Goal: Task Accomplishment & Management: Manage account settings

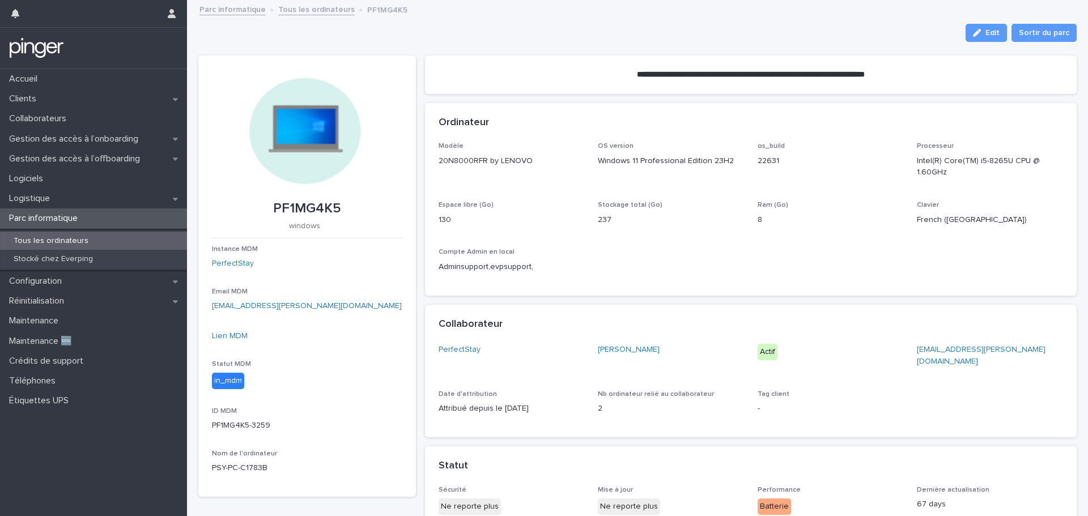
click at [59, 243] on p "Tous les ordinateurs" at bounding box center [51, 241] width 93 height 10
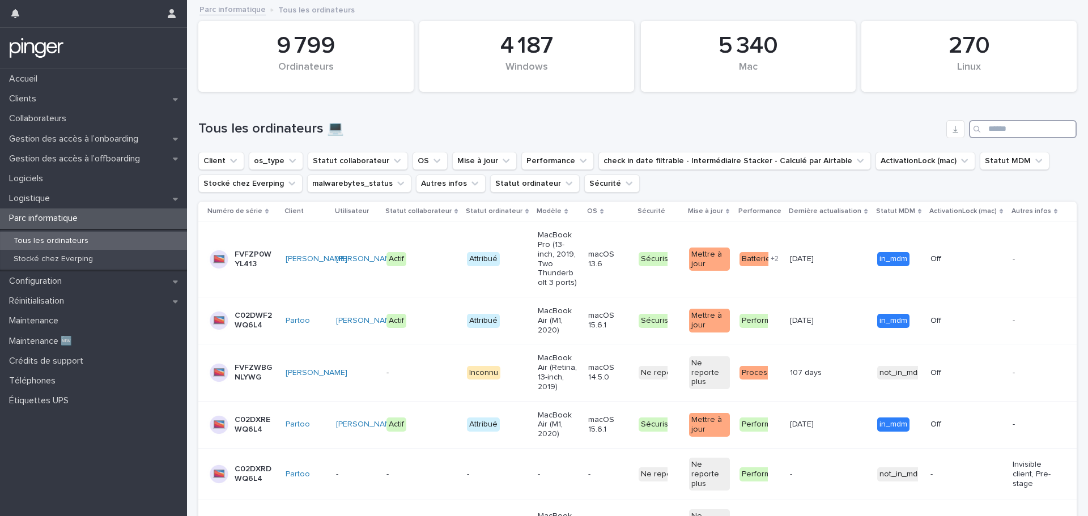
click at [992, 130] on input "Search" at bounding box center [1023, 129] width 108 height 18
paste input "**********"
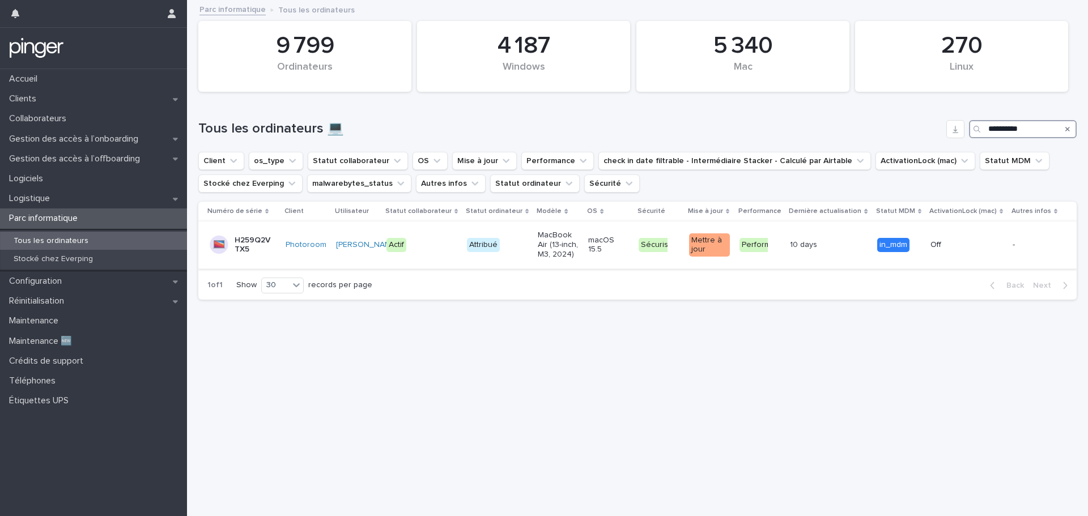
type input "**********"
click at [237, 246] on p "H259Q2VTX5" at bounding box center [255, 245] width 40 height 19
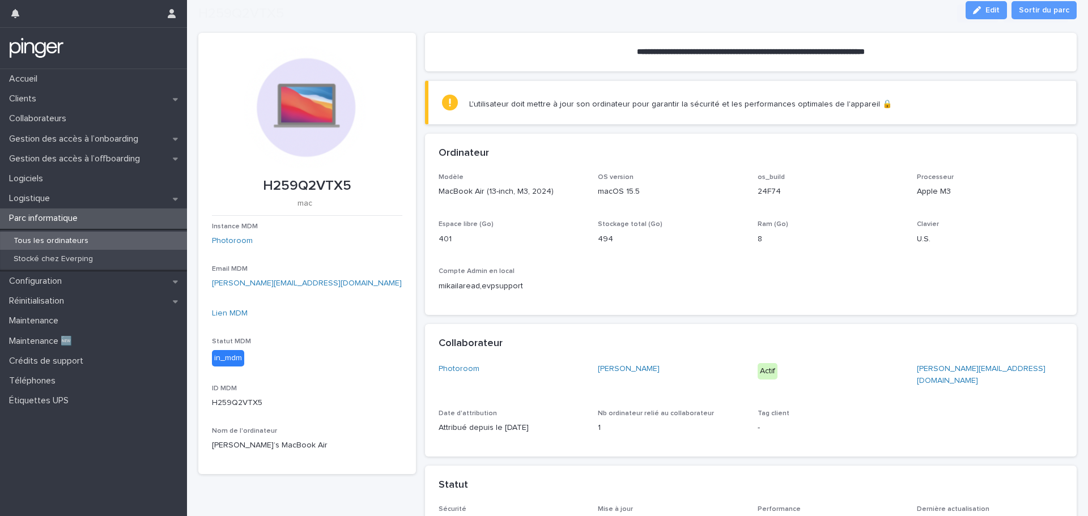
scroll to position [482, 0]
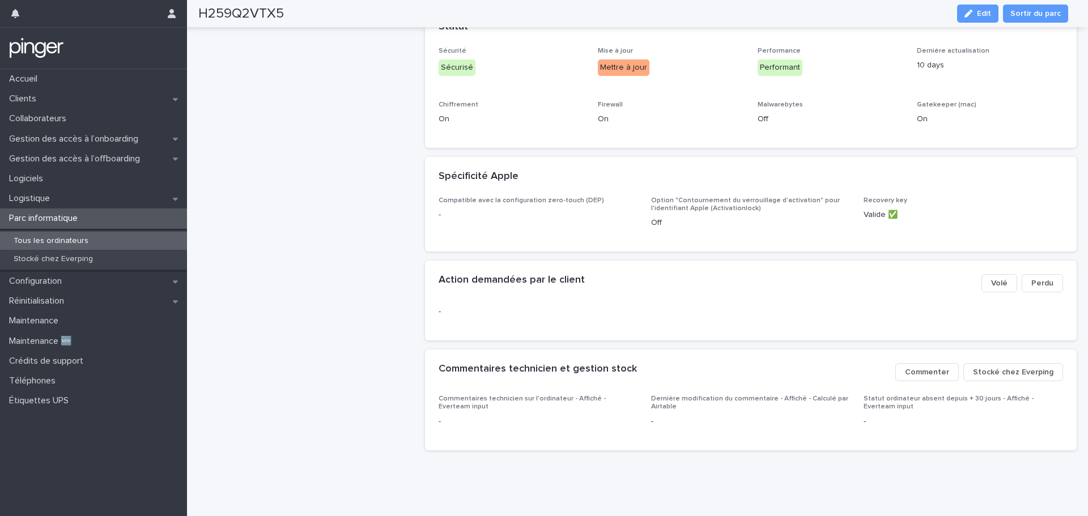
click at [985, 367] on span "Stocké chez Everping" at bounding box center [1013, 372] width 80 height 11
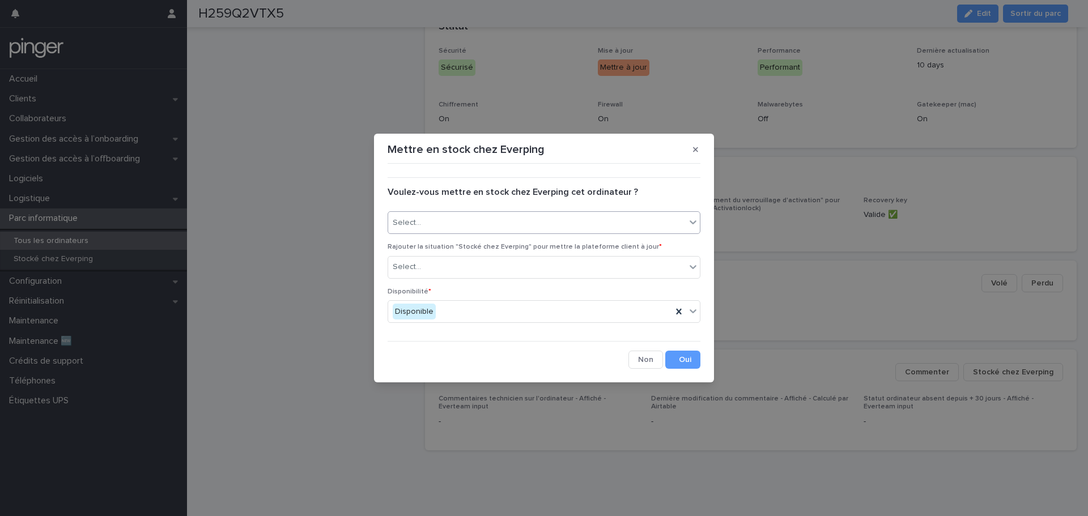
click at [498, 231] on div "Select..." at bounding box center [536, 223] width 297 height 19
click at [497, 243] on div "Oui" at bounding box center [544, 245] width 312 height 20
click at [499, 262] on div "Select..." at bounding box center [536, 267] width 297 height 19
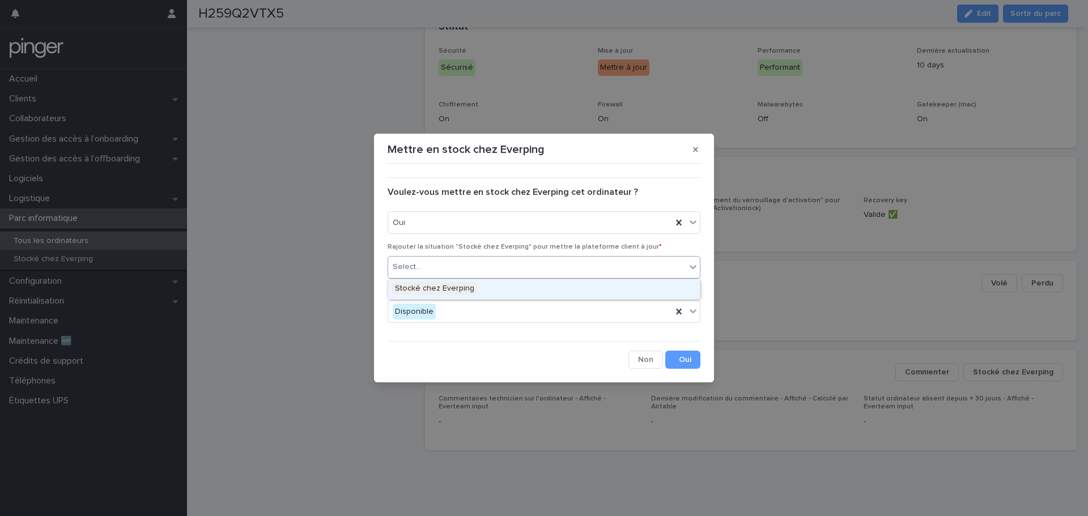
click at [501, 283] on div "Stocké chez Everping" at bounding box center [544, 289] width 312 height 20
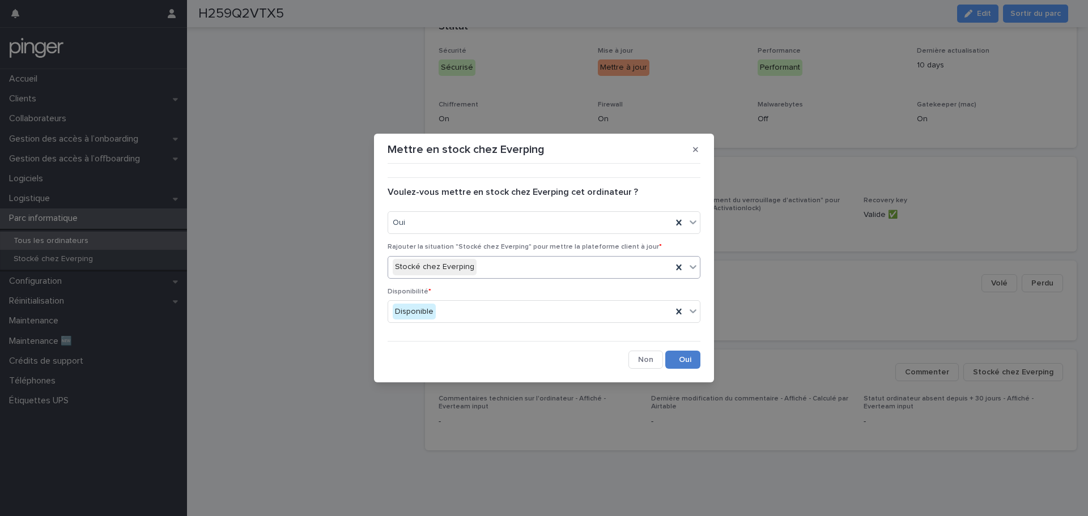
click at [679, 360] on button "Save" at bounding box center [682, 360] width 35 height 18
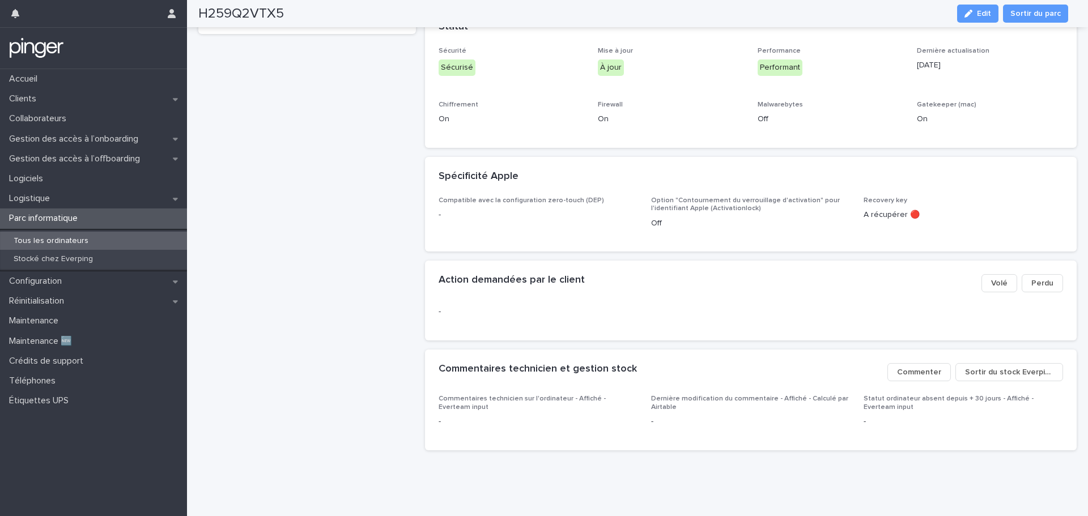
scroll to position [18, 0]
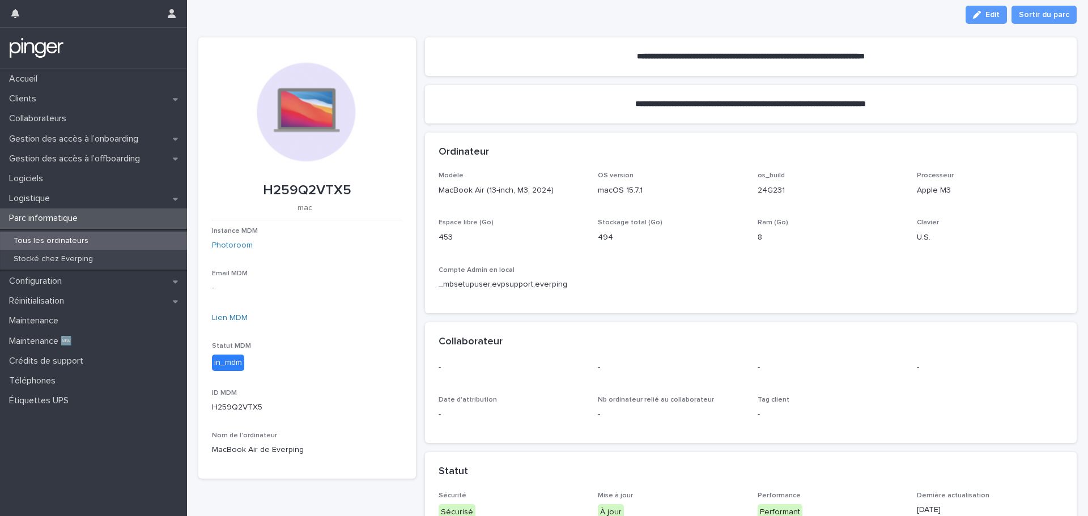
drag, startPoint x: 764, startPoint y: 307, endPoint x: 744, endPoint y: 306, distance: 20.4
click at [744, 306] on div "Modèle MacBook Air (13-inch, M3, 2024) OS version macOS 15.7.1 os_build 24G231 …" at bounding box center [751, 243] width 652 height 142
click at [782, 287] on div "Modèle MacBook Air (13-inch, M3, 2024) OS version macOS 15.7.1 os_build 24G231 …" at bounding box center [751, 236] width 625 height 128
click at [75, 237] on p "Tous les ordinateurs" at bounding box center [51, 241] width 93 height 10
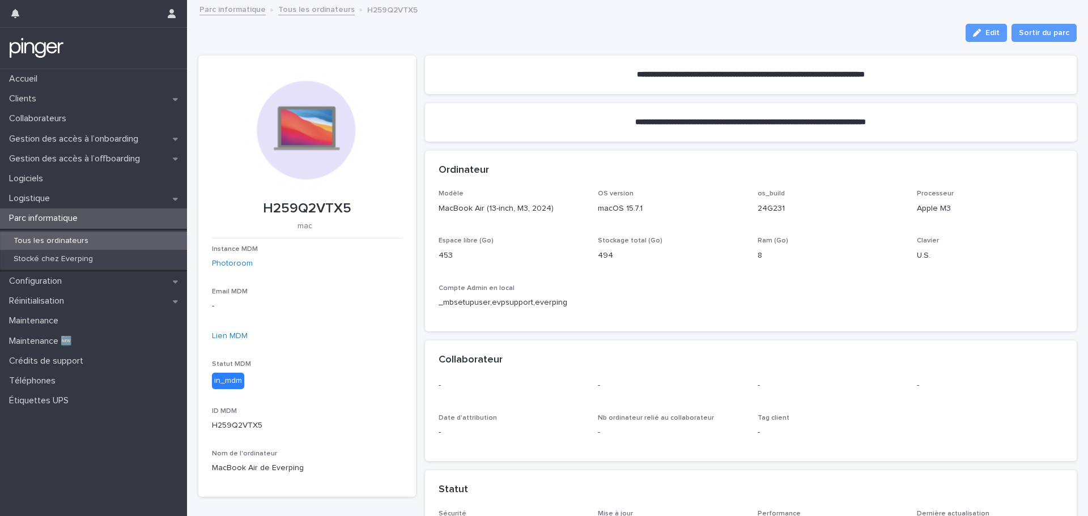
click at [99, 241] on div "Tous les ordinateurs" at bounding box center [93, 241] width 187 height 19
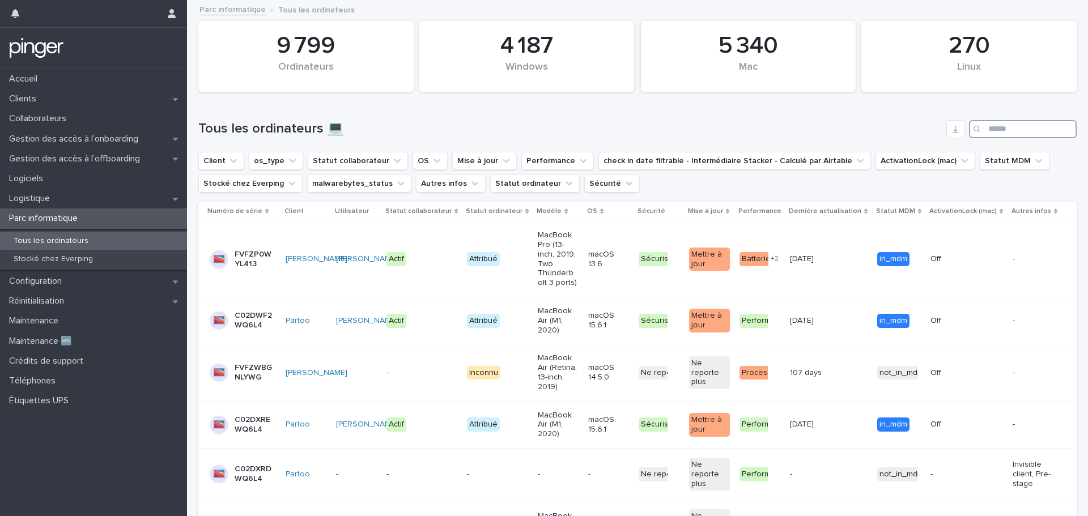
click at [1008, 131] on input "Search" at bounding box center [1023, 129] width 108 height 18
paste input "********"
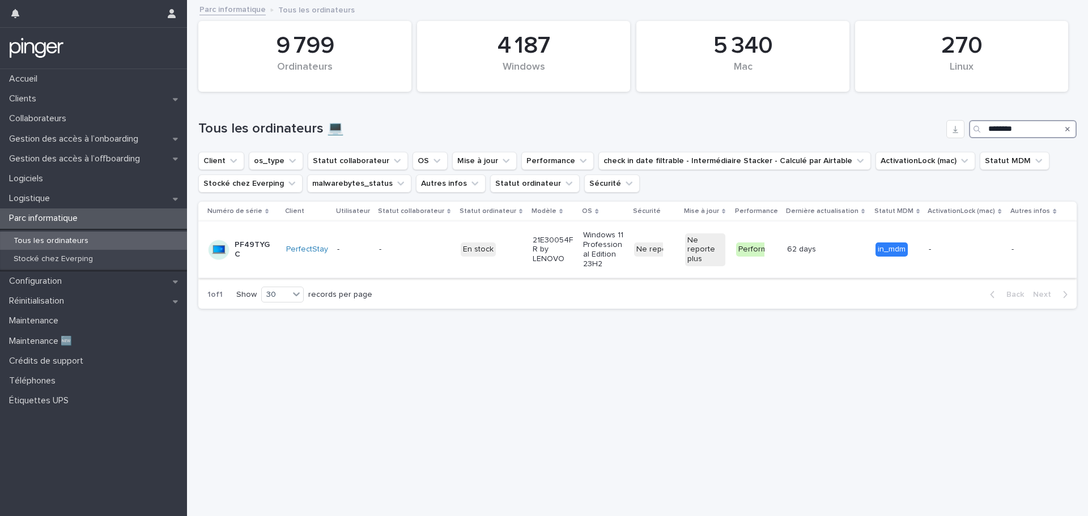
type input "********"
click at [386, 240] on div "-" at bounding box center [415, 249] width 73 height 19
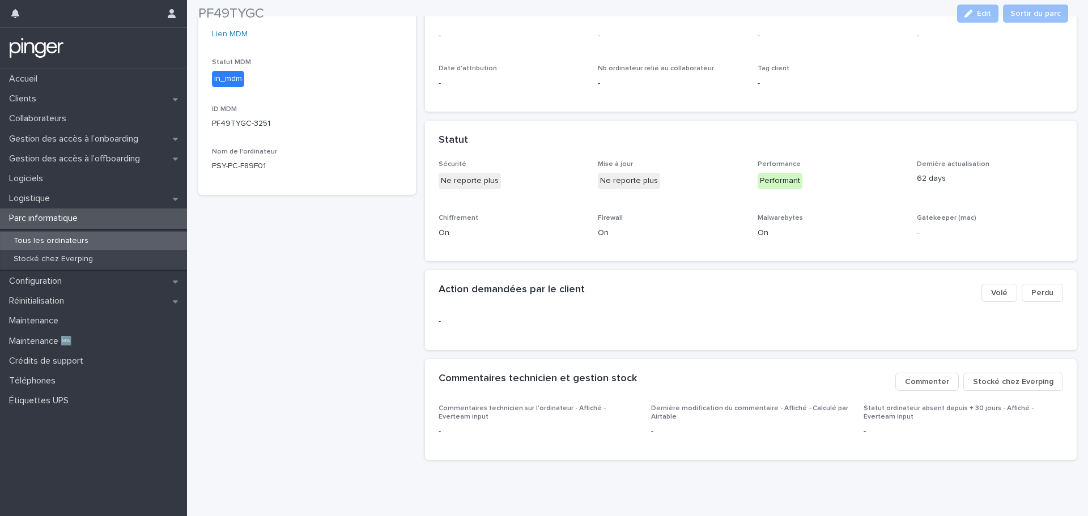
scroll to position [320, 0]
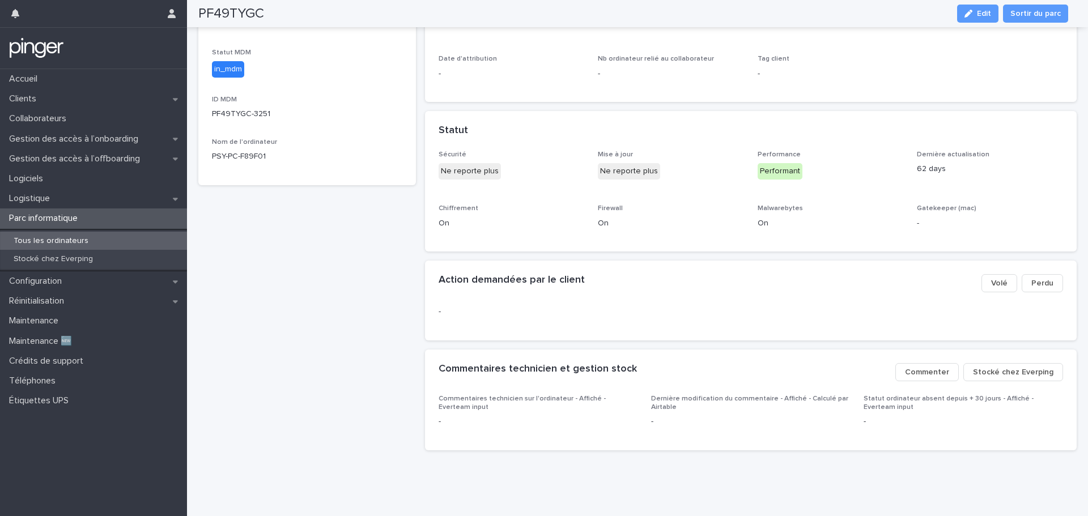
click at [973, 367] on span "Stocké chez Everping" at bounding box center [1013, 372] width 80 height 11
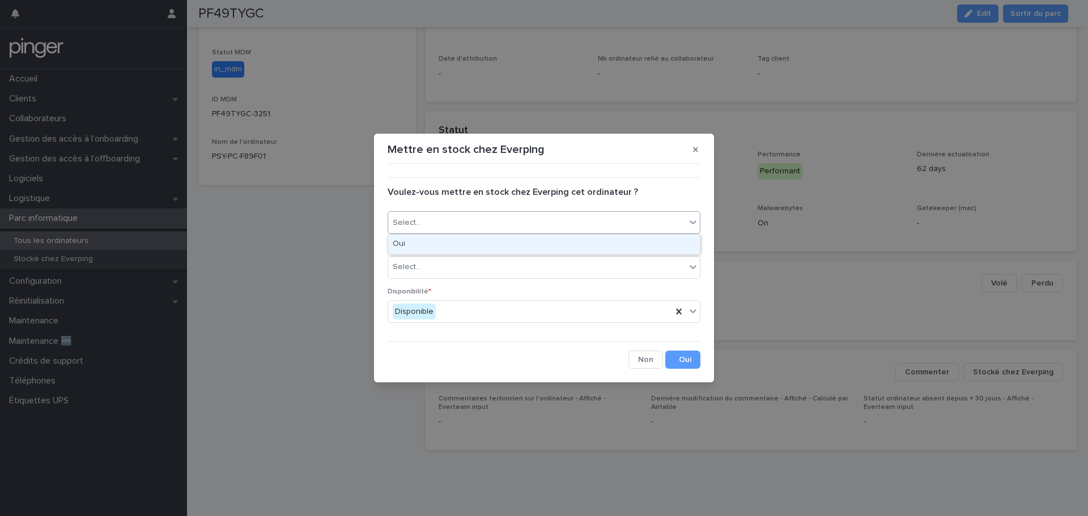
click at [458, 222] on div "Select..." at bounding box center [536, 223] width 297 height 19
click at [460, 244] on div "Oui" at bounding box center [544, 245] width 312 height 20
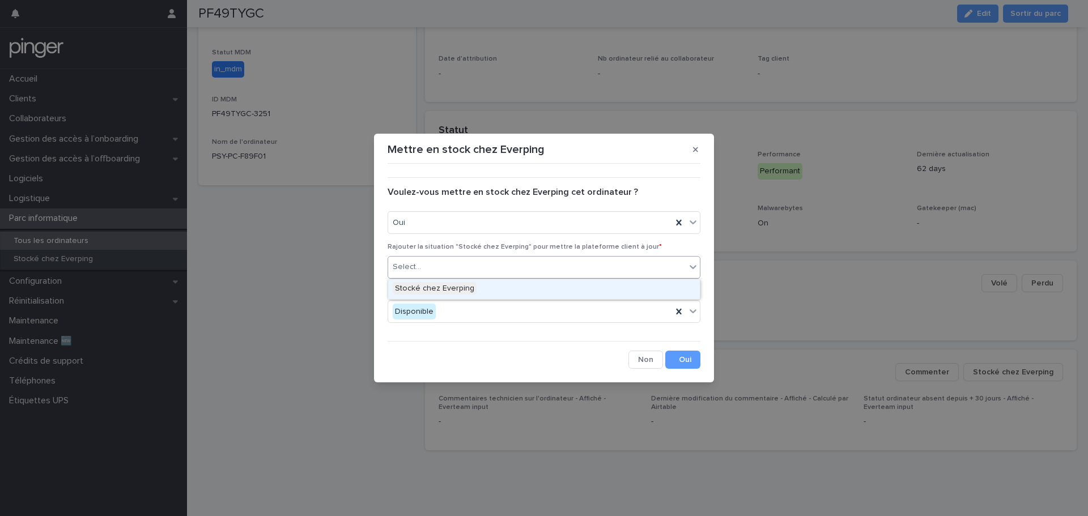
click at [462, 262] on div "Select..." at bounding box center [536, 267] width 297 height 19
click at [469, 291] on span "Stocké chez Everping" at bounding box center [435, 288] width 84 height 12
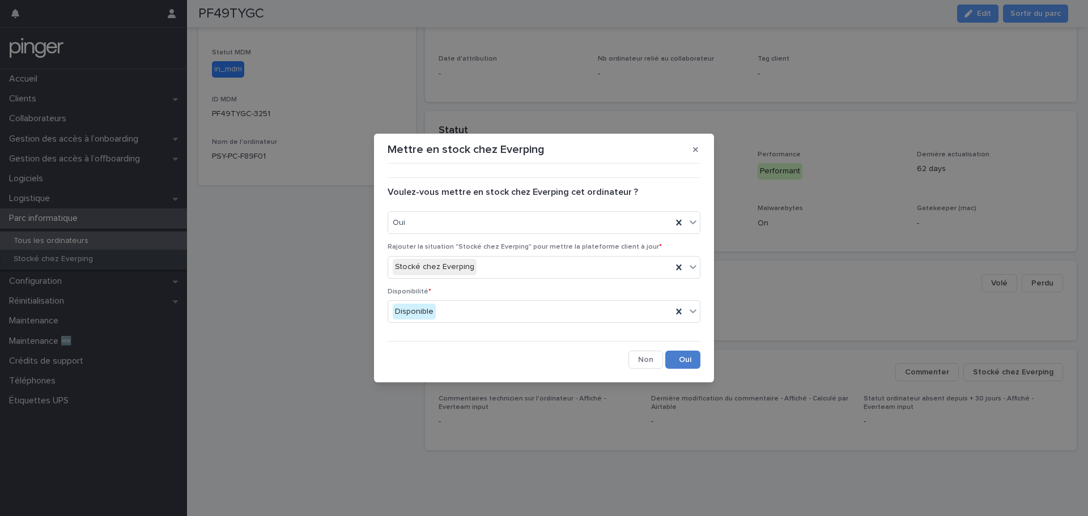
click at [688, 361] on button "Save" at bounding box center [682, 360] width 35 height 18
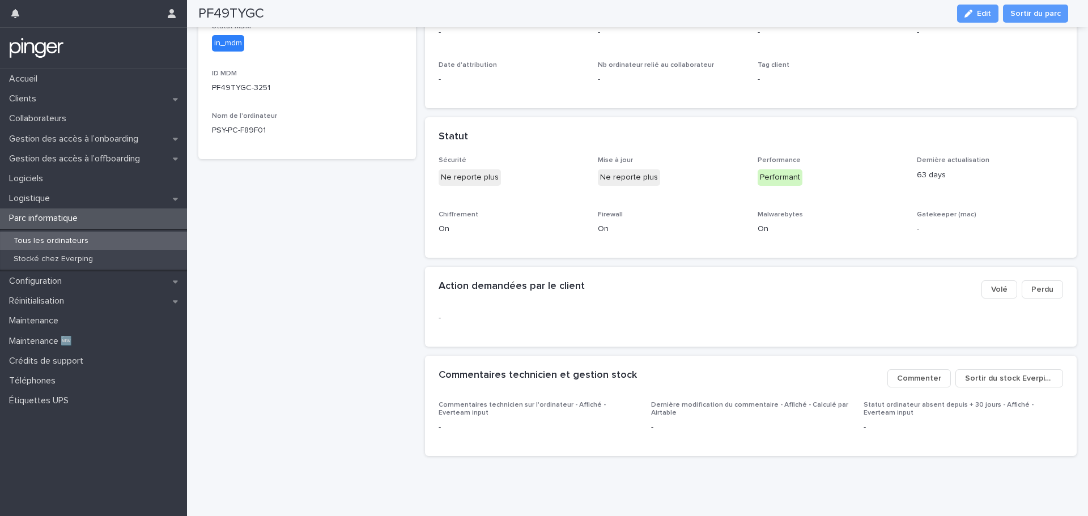
scroll to position [344, 0]
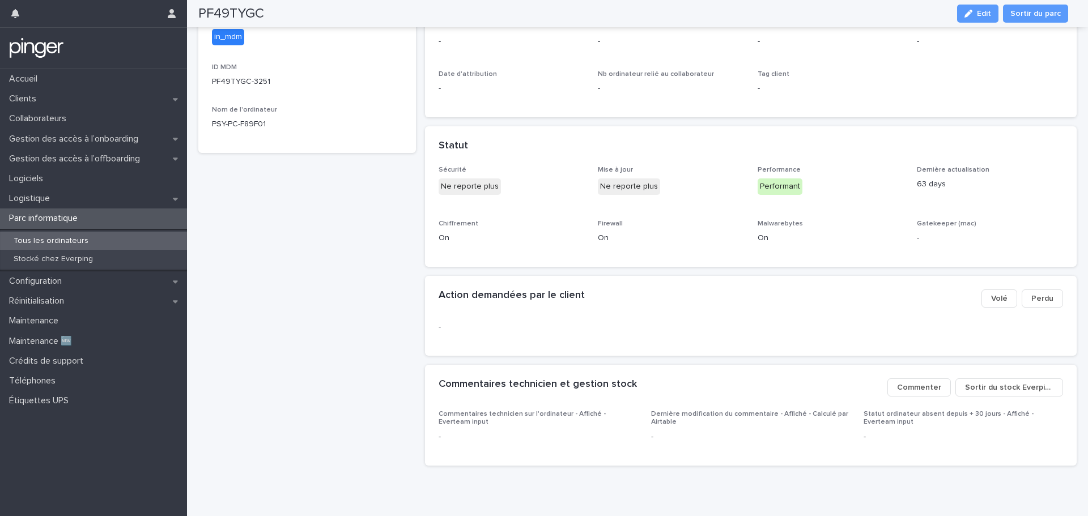
click at [909, 388] on span "Commenter" at bounding box center [919, 387] width 44 height 11
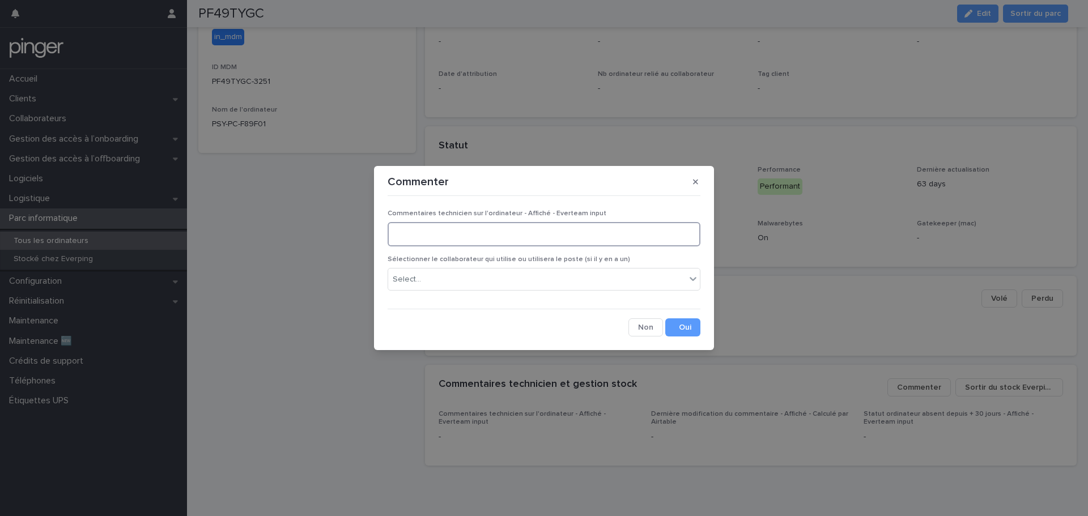
click at [533, 236] on textarea at bounding box center [544, 234] width 313 height 24
paste textarea "**********"
type textarea "**********"
click at [691, 319] on button "Save" at bounding box center [682, 327] width 35 height 18
